Goal: Task Accomplishment & Management: Manage account settings

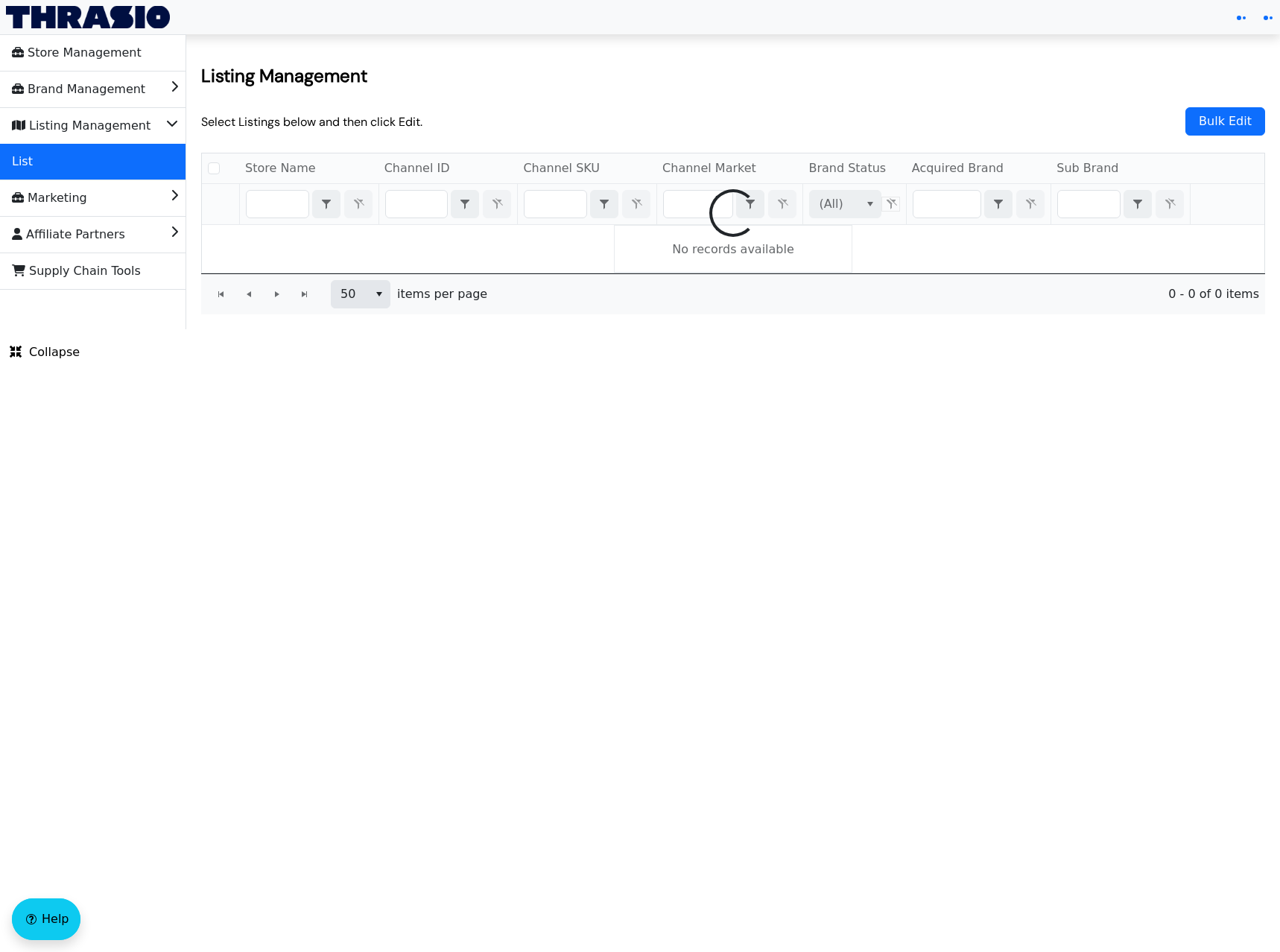
checkbox input "false"
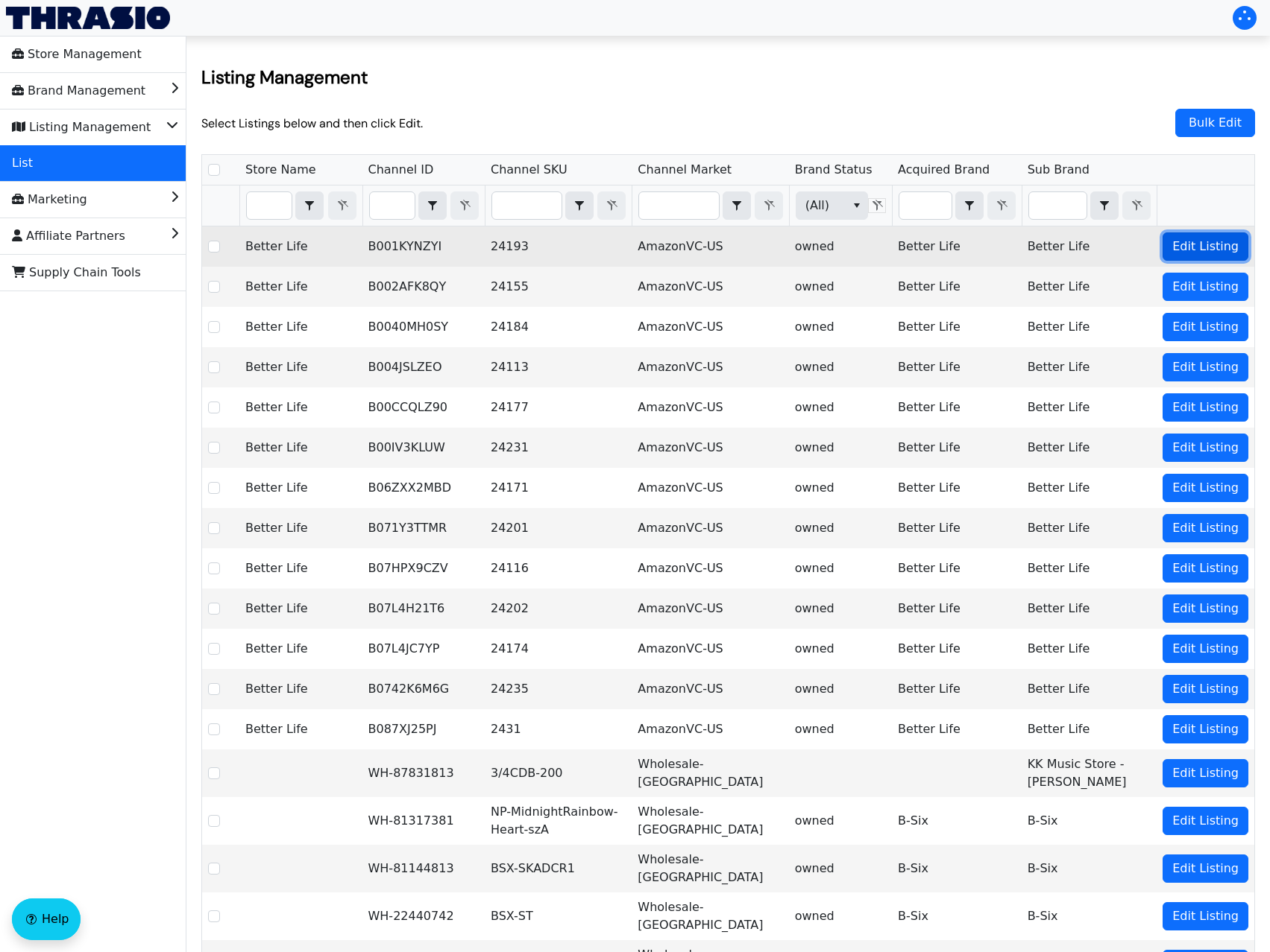
click at [1223, 251] on span "Edit Listing" at bounding box center [1205, 247] width 66 height 18
checkbox input "true"
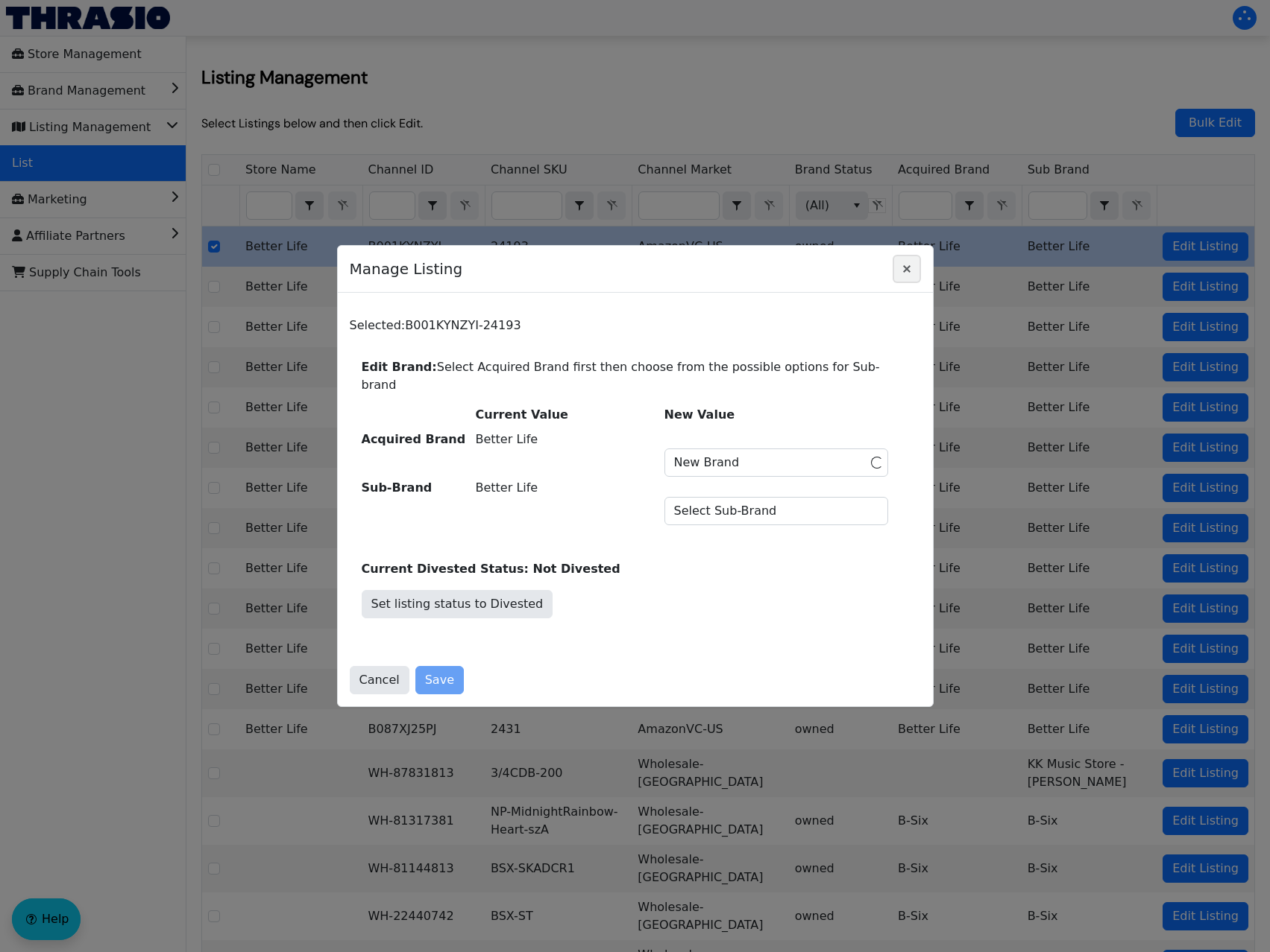
click at [908, 273] on icon "Close" at bounding box center [906, 269] width 18 height 12
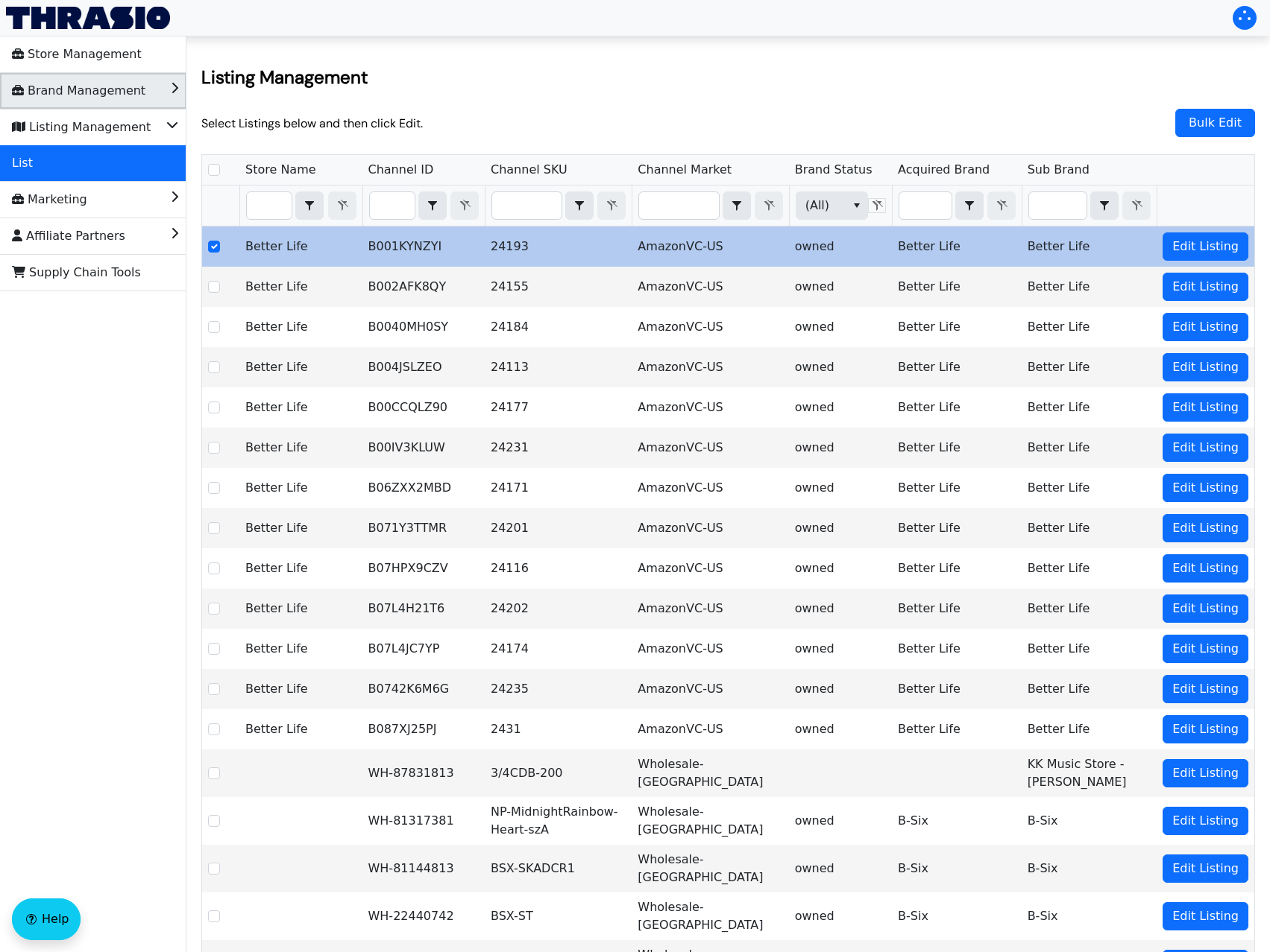
click at [151, 99] on li "Brand Management" at bounding box center [93, 91] width 186 height 36
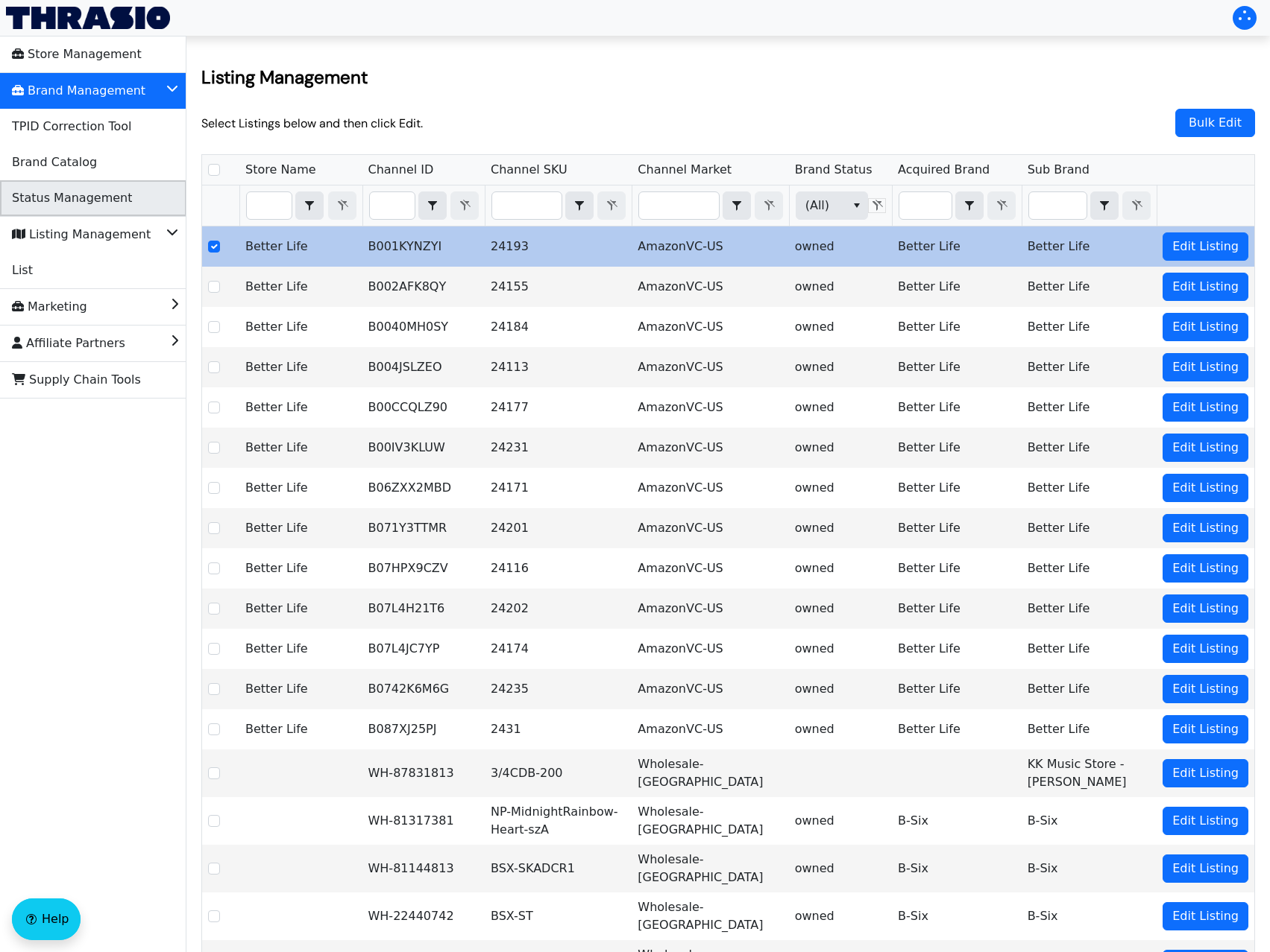
click at [108, 191] on span "Status Management" at bounding box center [72, 198] width 120 height 23
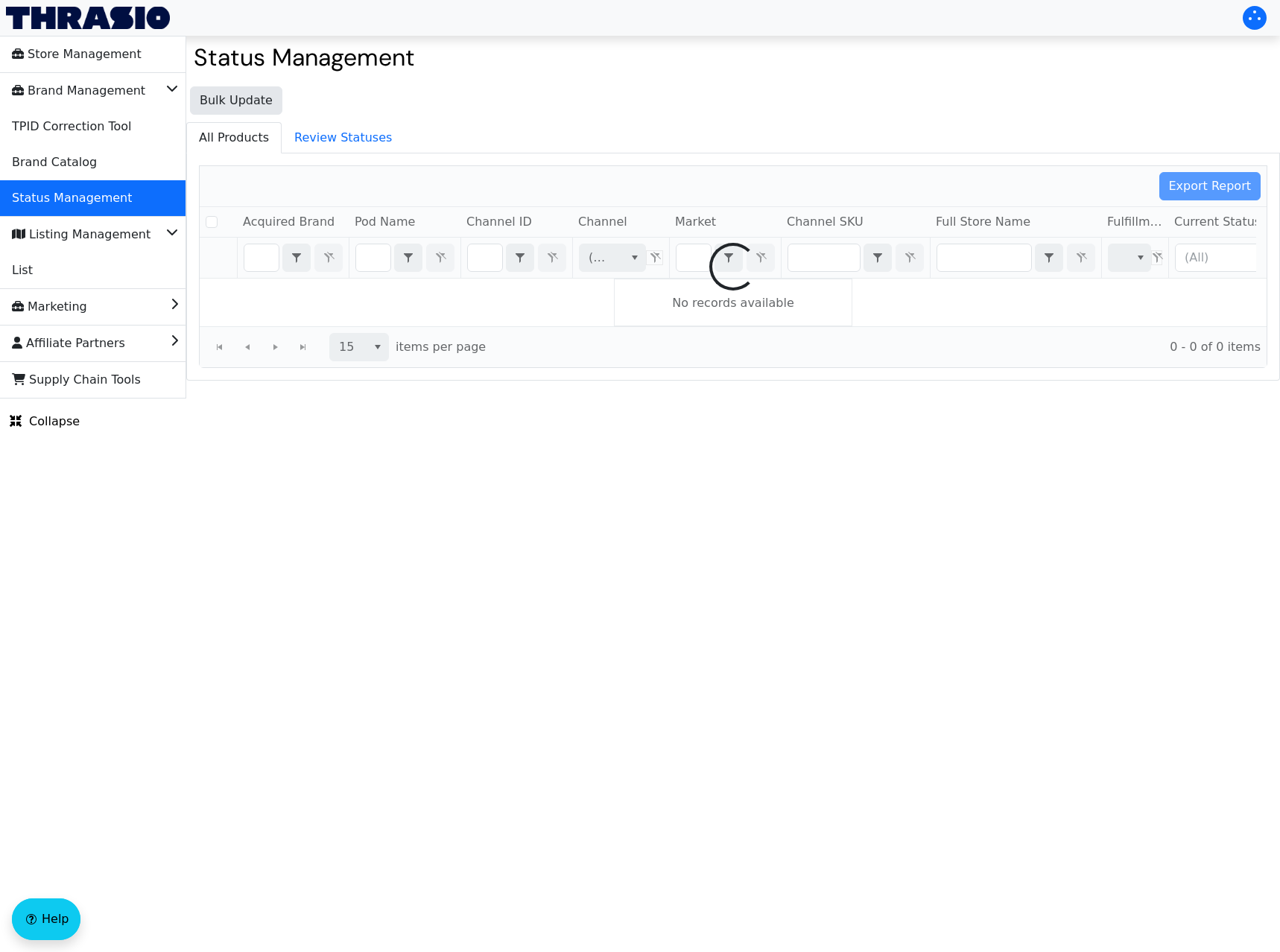
checkbox input "false"
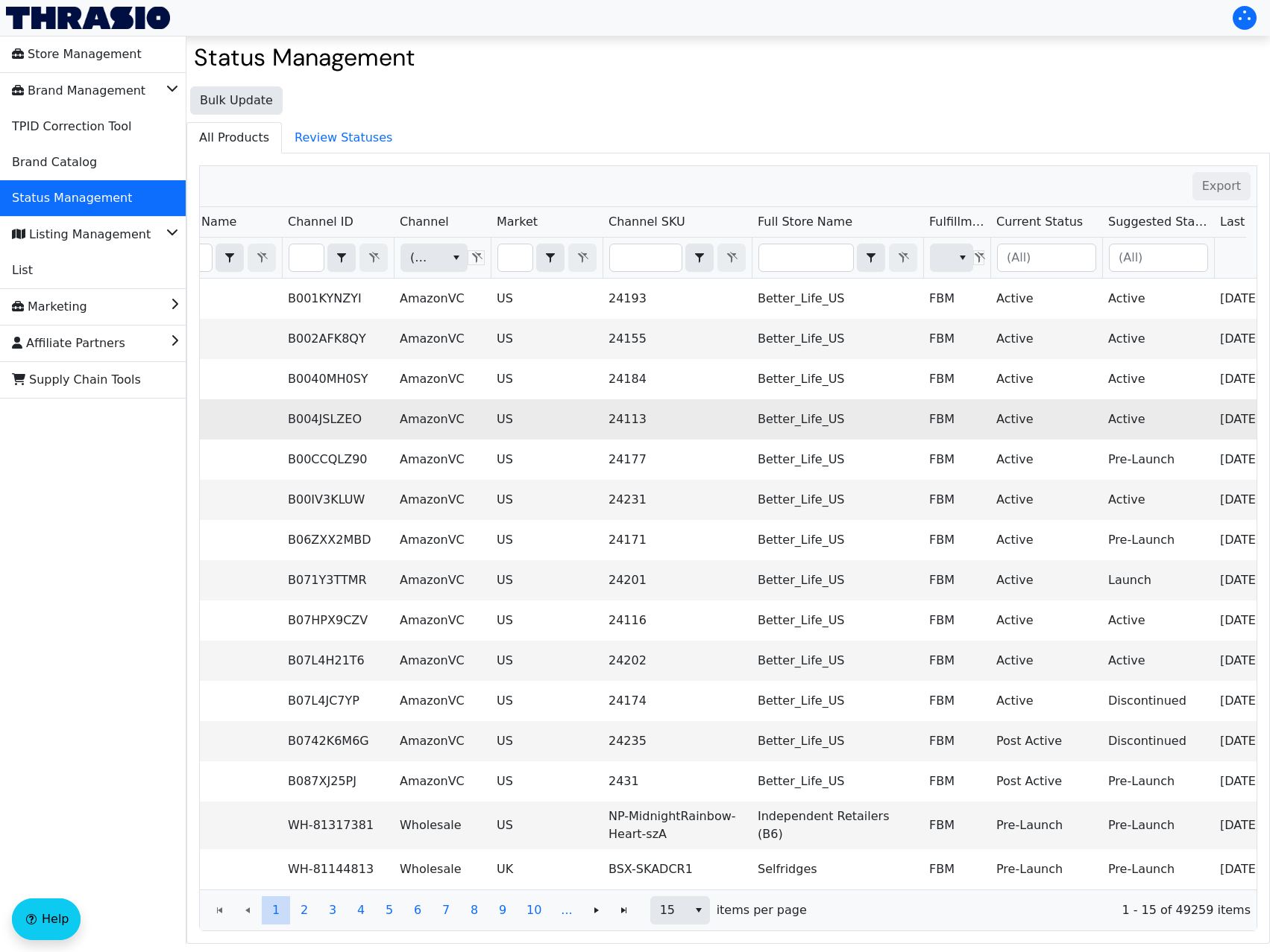
scroll to position [0, 304]
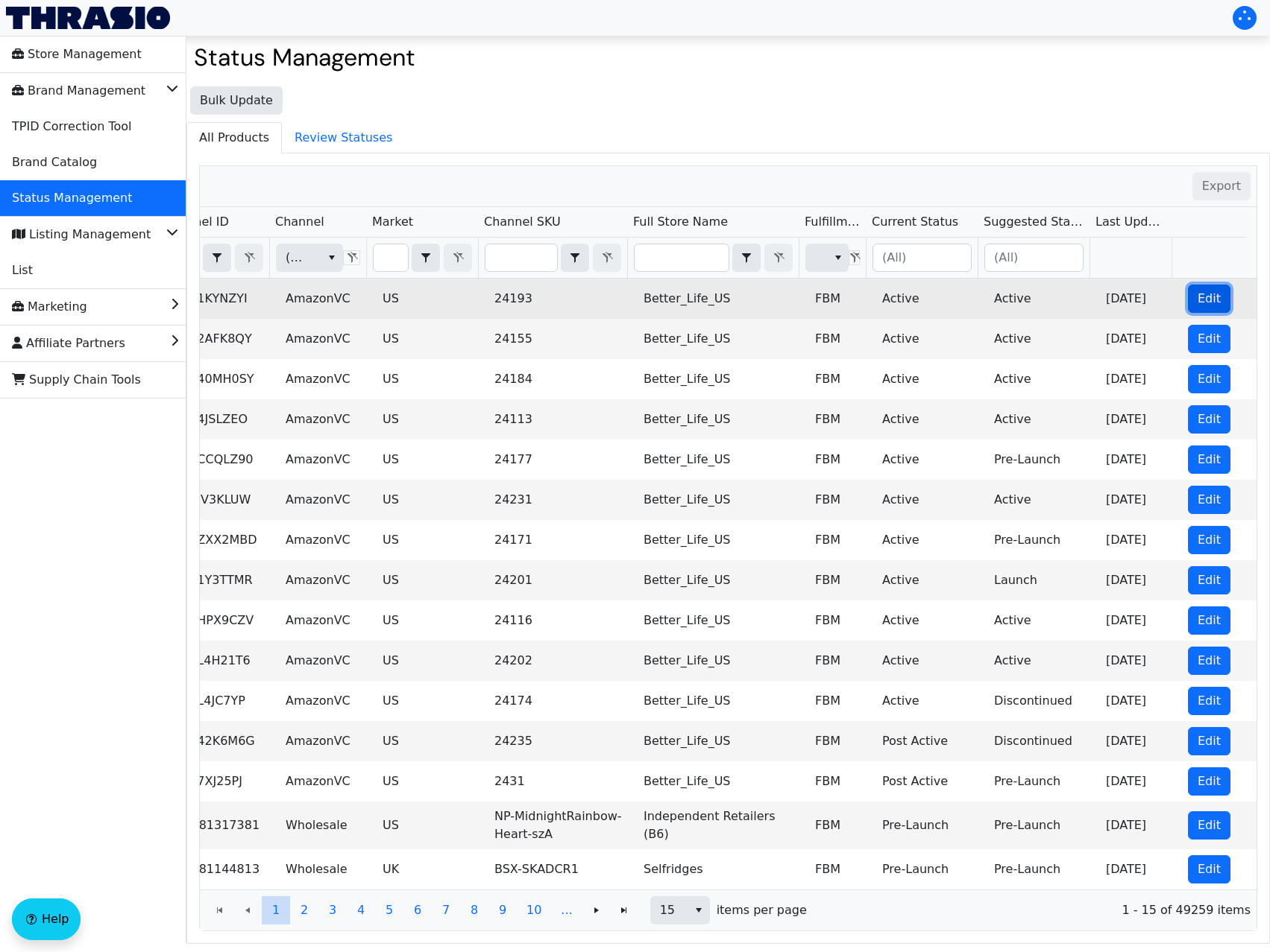
click at [1200, 300] on span "Edit" at bounding box center [1208, 299] width 23 height 18
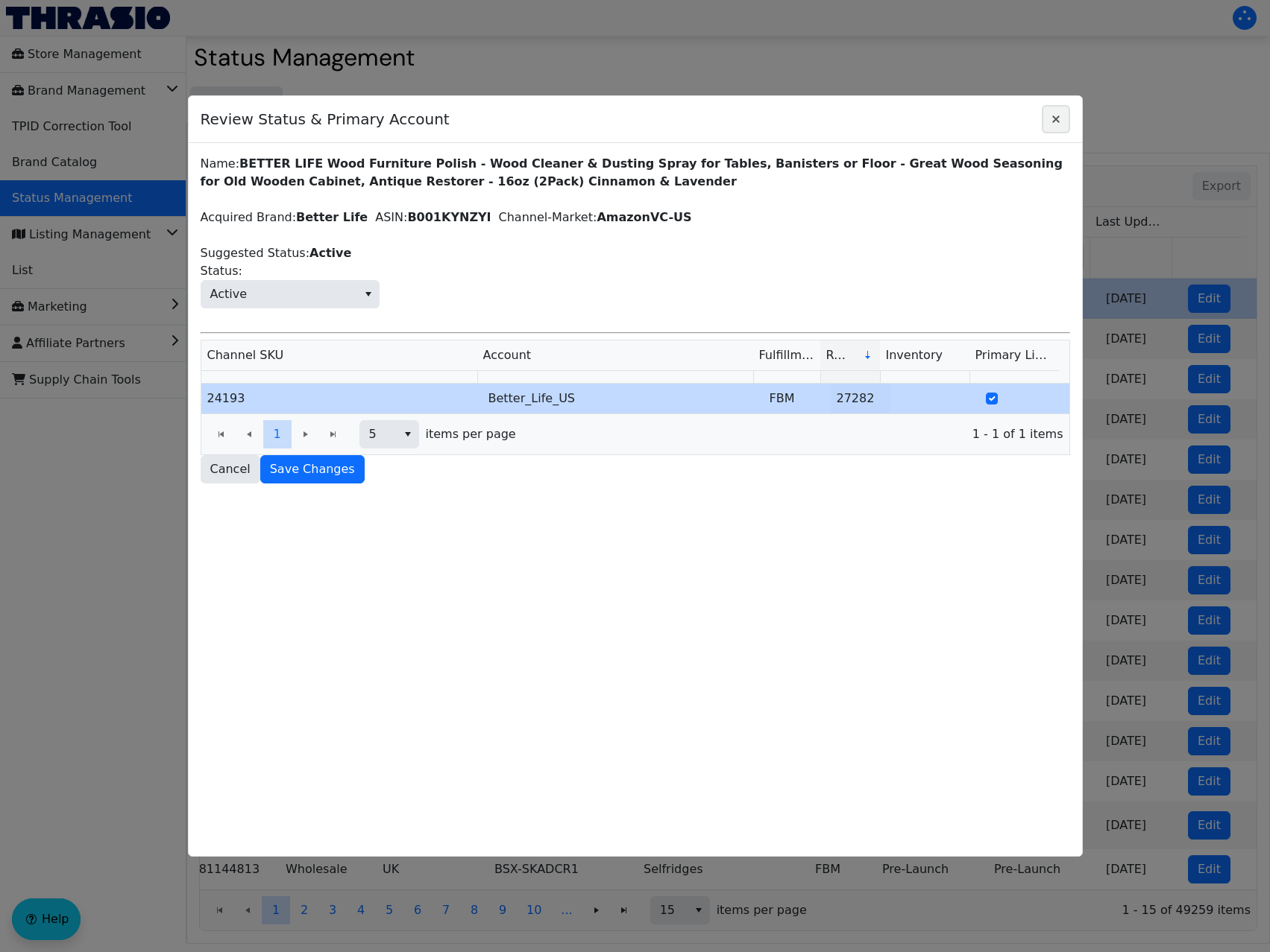
click at [1052, 123] on icon "Close" at bounding box center [1055, 119] width 18 height 12
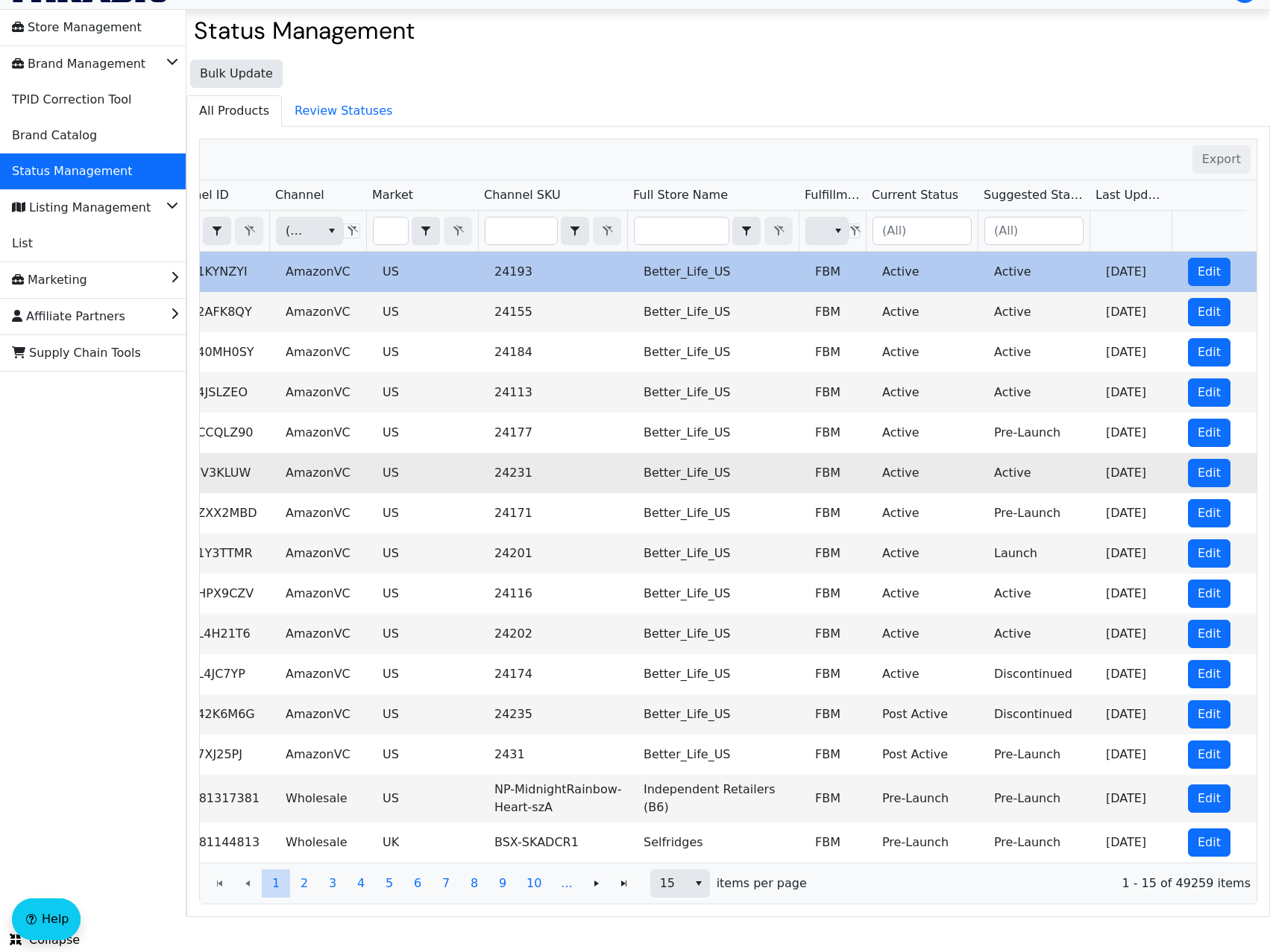
scroll to position [40, 0]
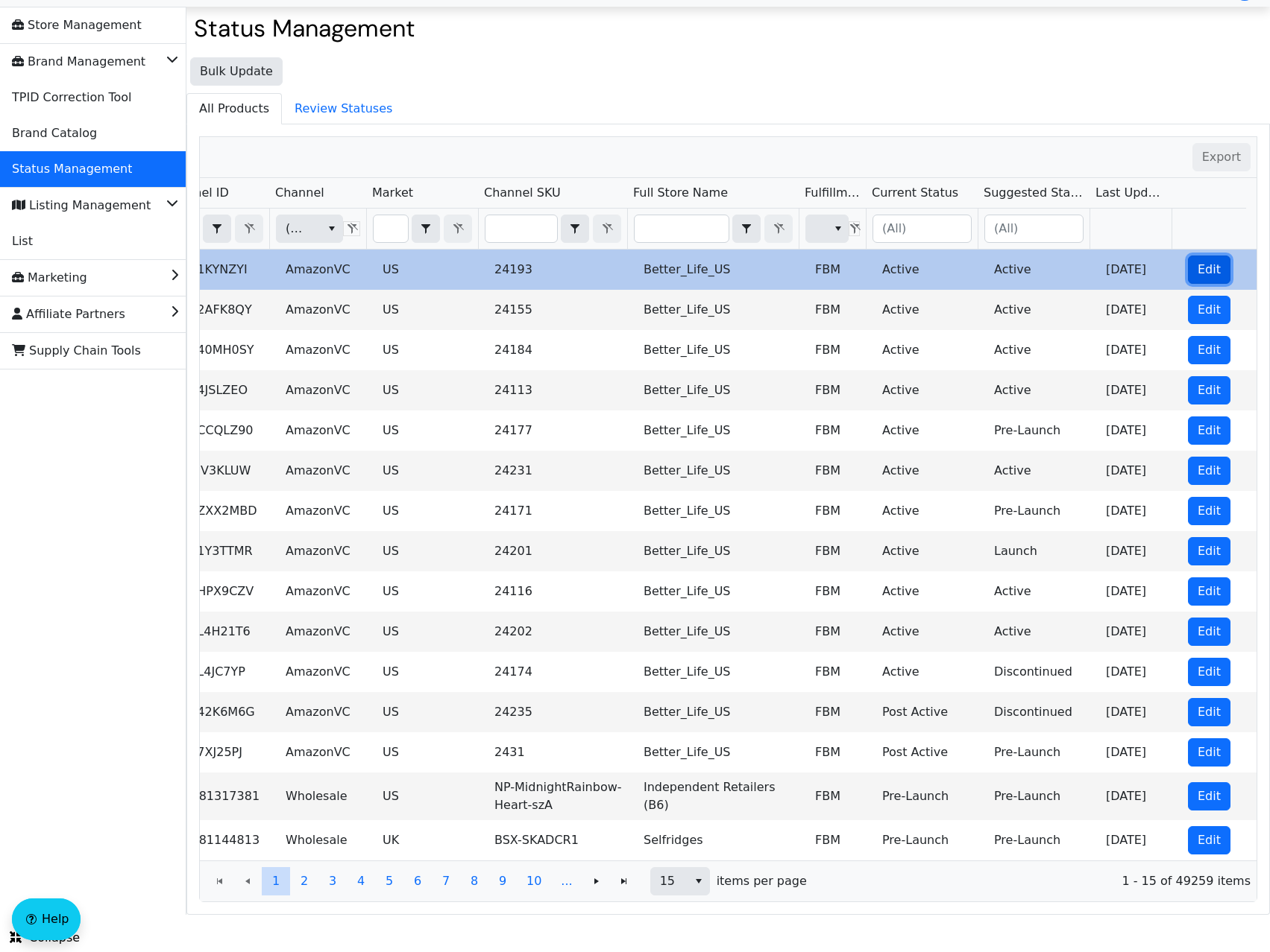
click at [1197, 264] on span "Edit" at bounding box center [1208, 270] width 23 height 18
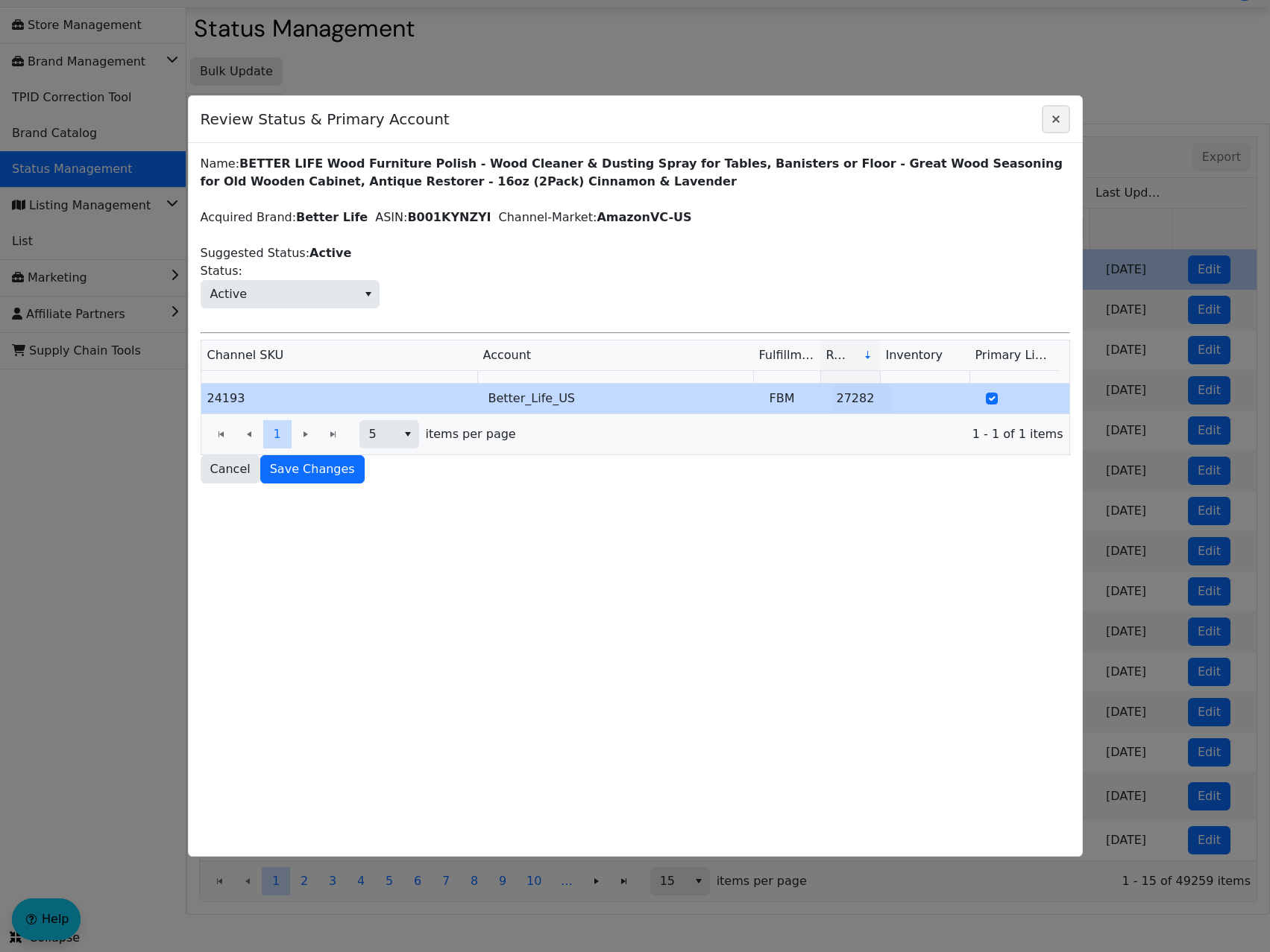
click at [1064, 113] on button "Close" at bounding box center [1055, 119] width 28 height 28
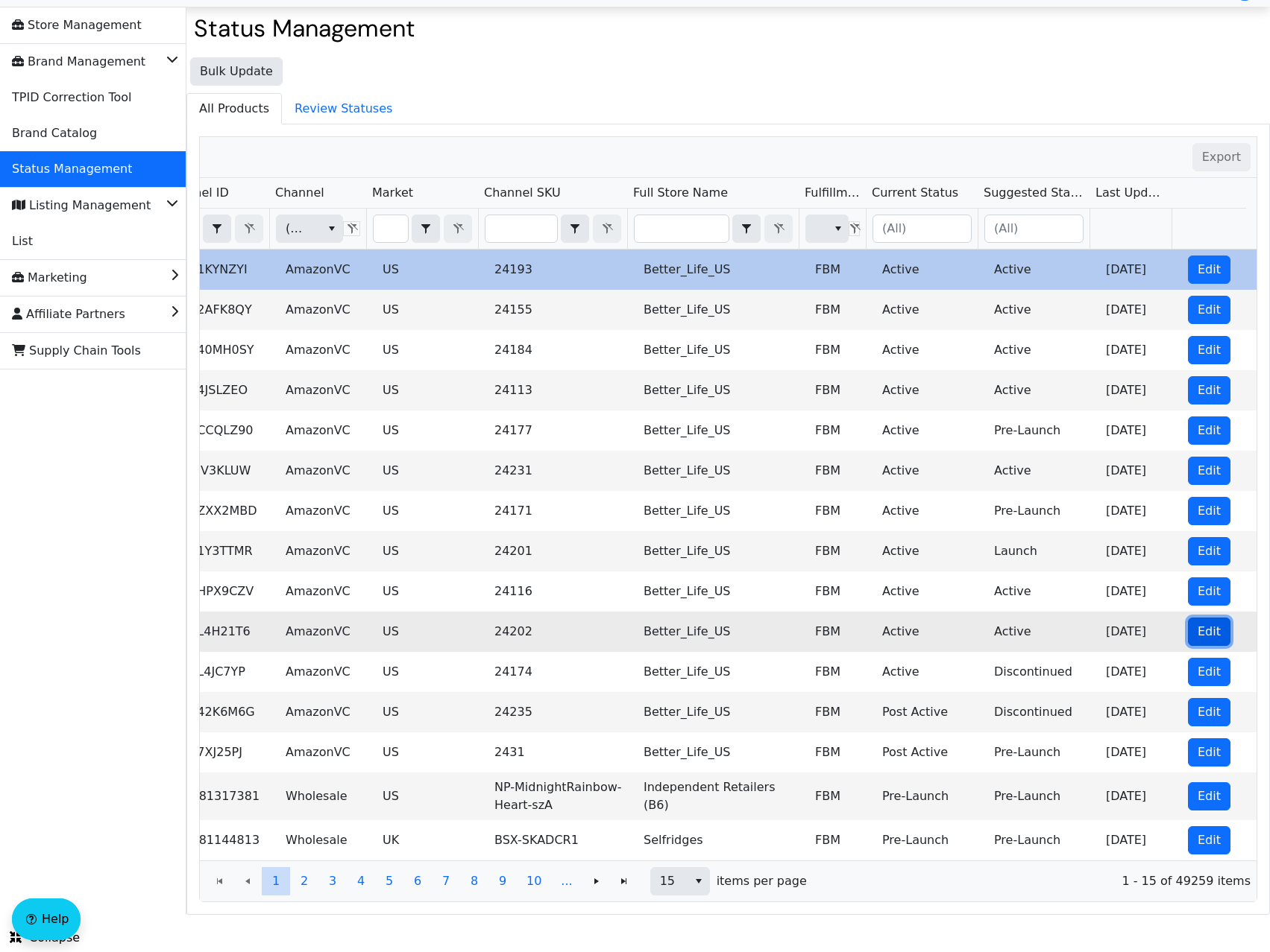
click at [1201, 623] on span "Edit" at bounding box center [1208, 632] width 23 height 18
checkbox input "false"
checkbox input "true"
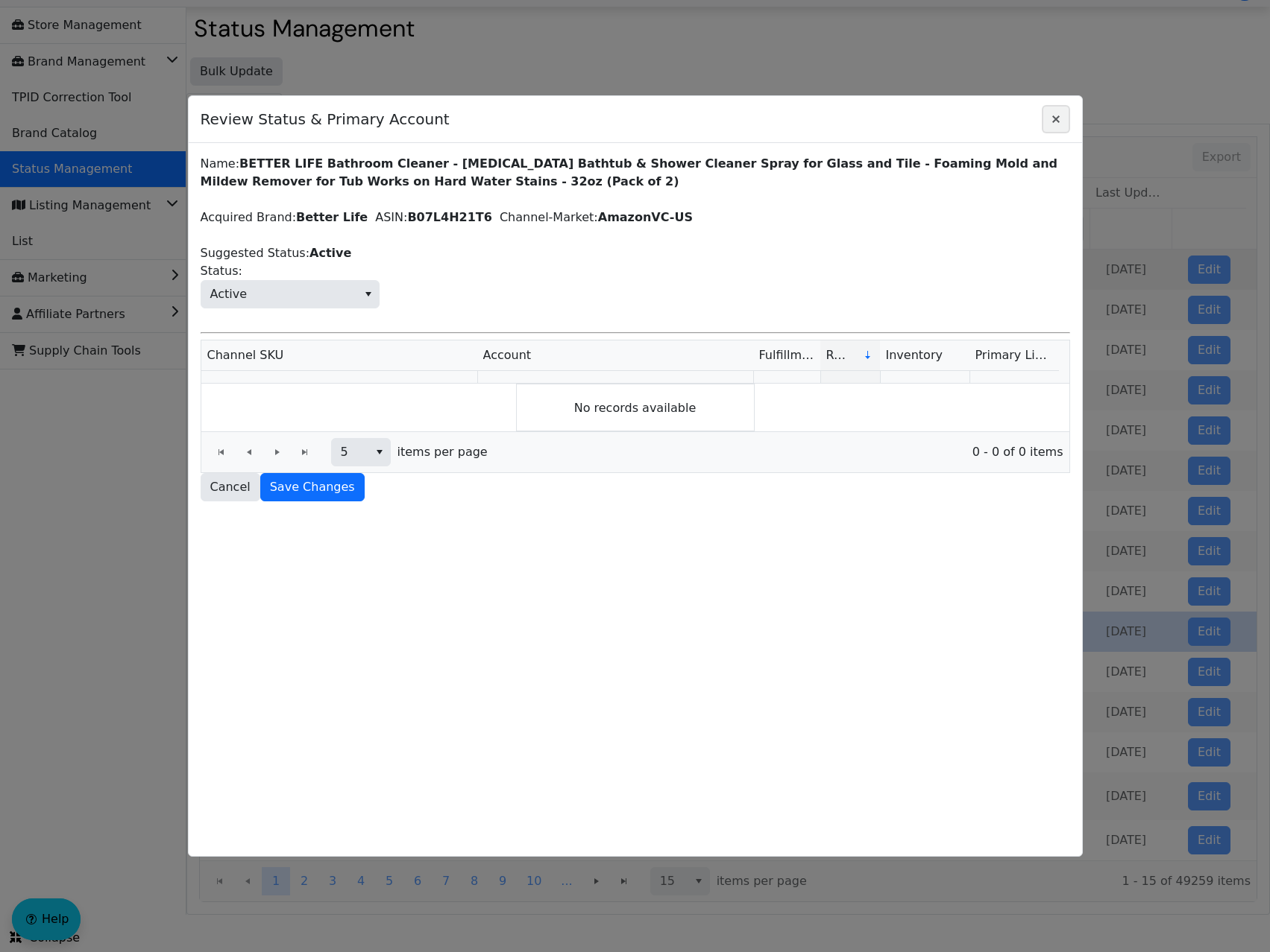
click at [1064, 113] on icon "Close" at bounding box center [1055, 119] width 18 height 12
